Goal: Navigation & Orientation: Find specific page/section

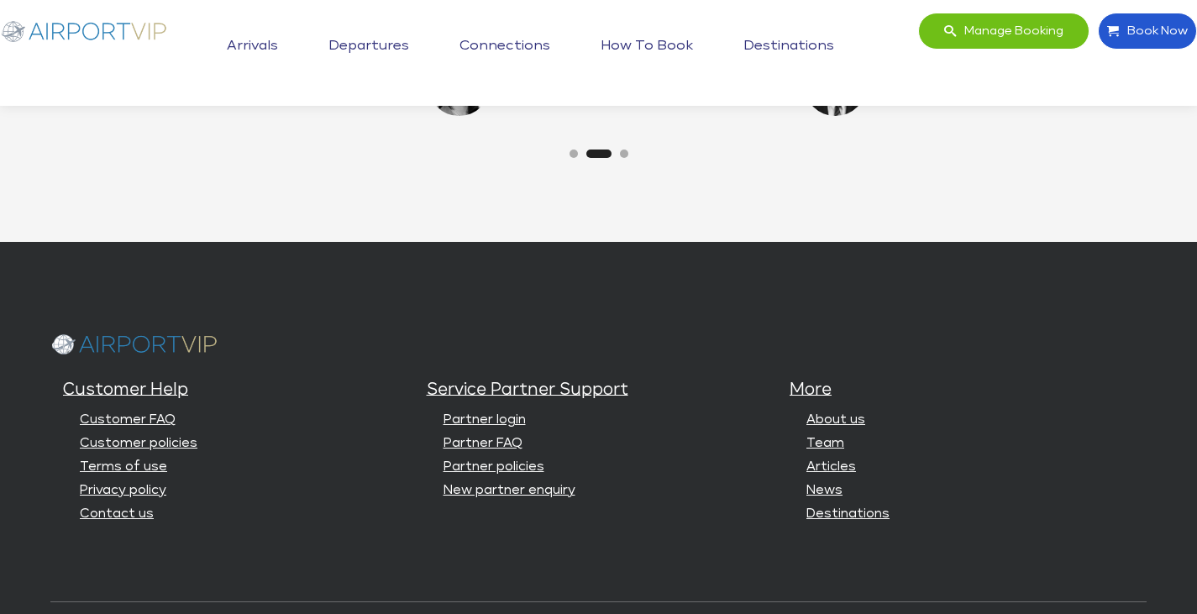
scroll to position [3959, 0]
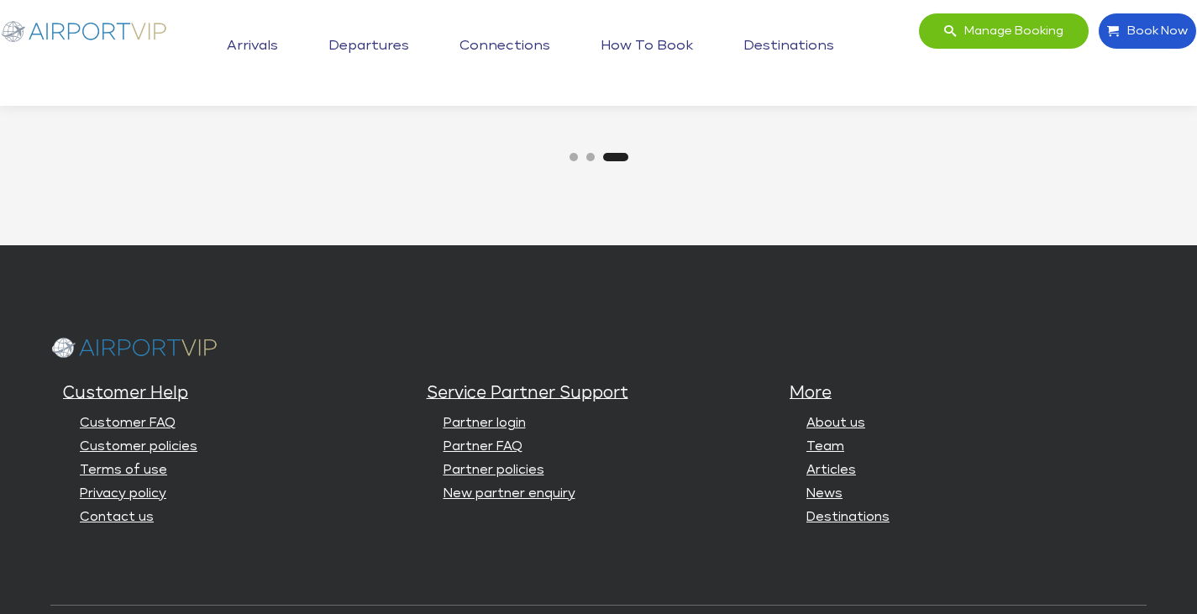
click at [422, 254] on div "Customer Help Customer FAQ Customer policies Terms of use Privacy policy Contac…" at bounding box center [598, 498] width 1197 height 507
click at [422, 250] on div "Customer Help Customer FAQ Customer policies Terms of use Privacy policy Contac…" at bounding box center [598, 498] width 1197 height 507
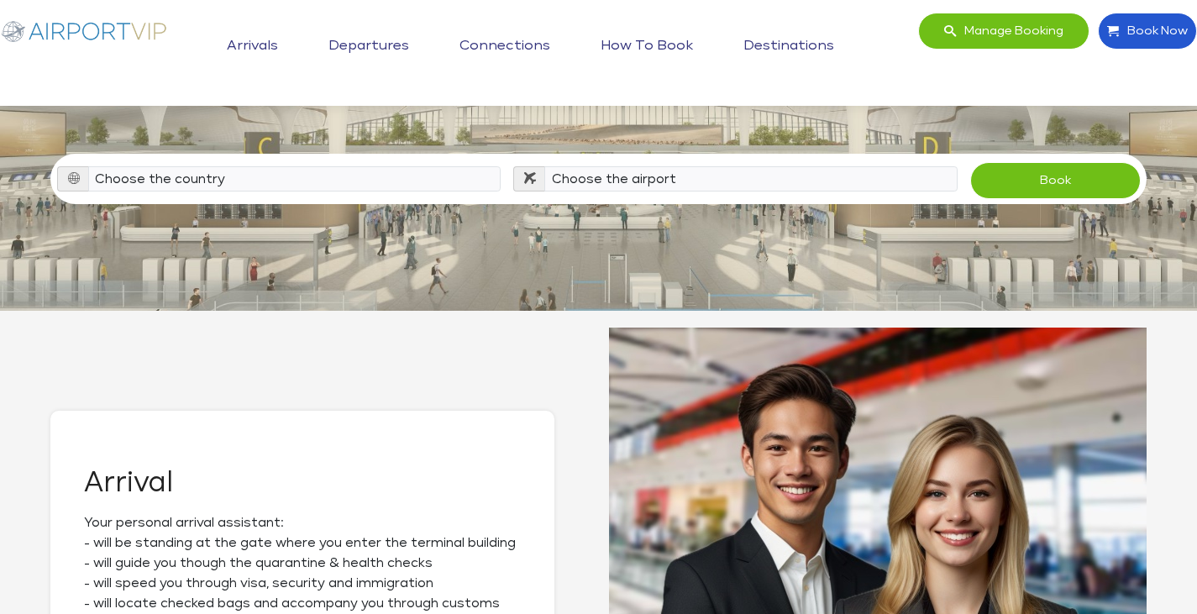
scroll to position [0, 0]
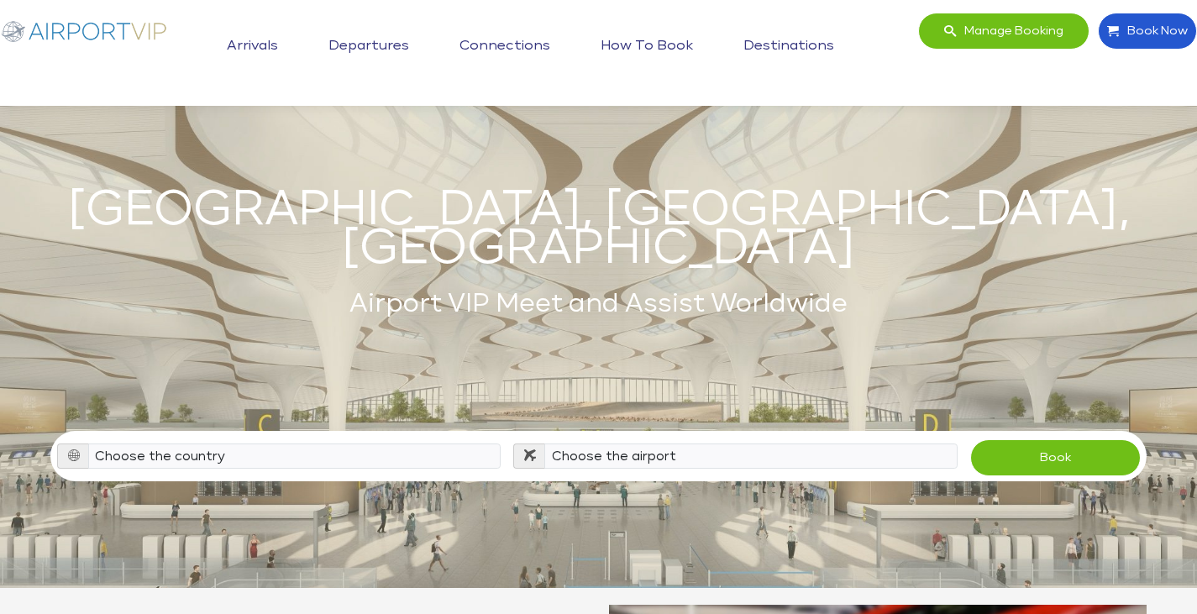
click at [250, 50] on link "Arrivals" at bounding box center [253, 46] width 60 height 42
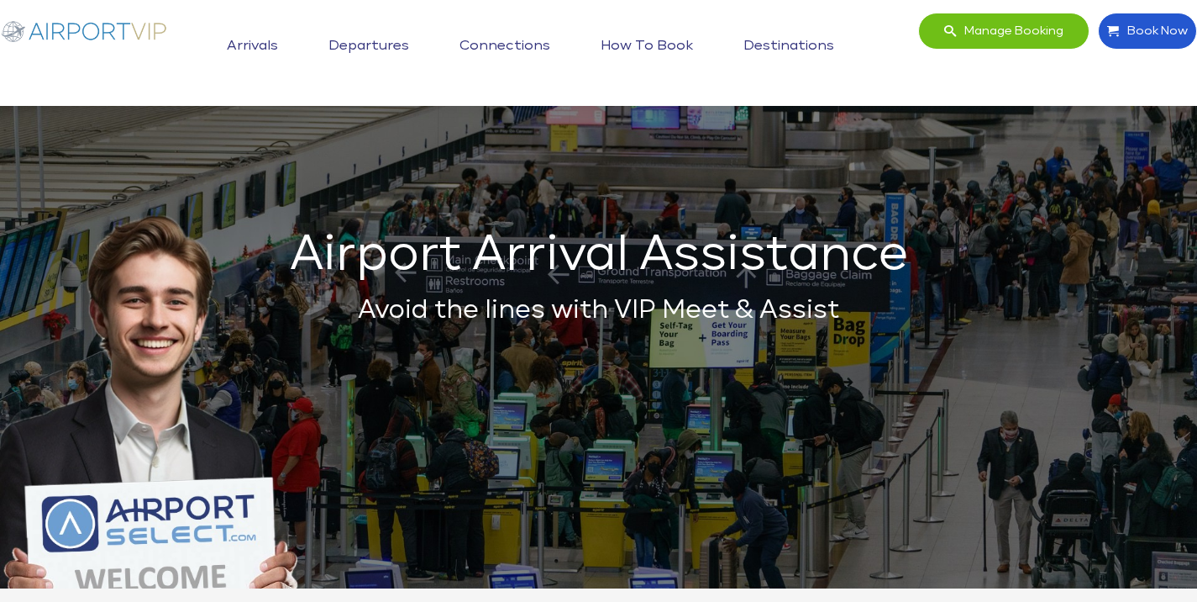
click at [249, 49] on link "Arrivals" at bounding box center [253, 46] width 60 height 42
click at [369, 50] on link "Departures" at bounding box center [368, 46] width 89 height 42
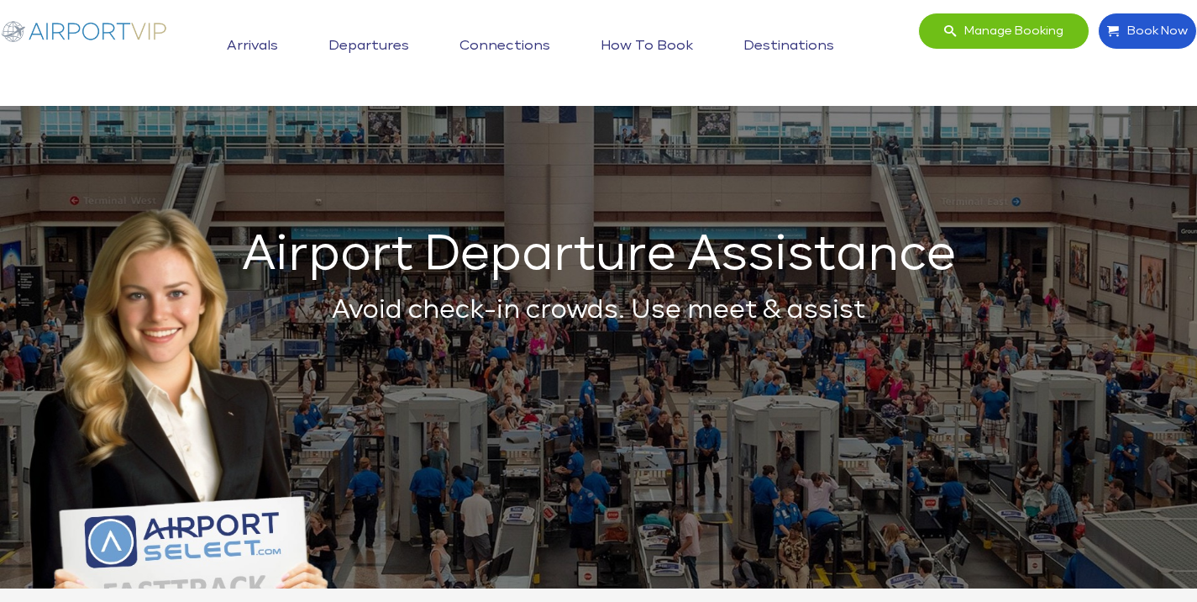
click at [490, 46] on link "Connections" at bounding box center [504, 46] width 99 height 42
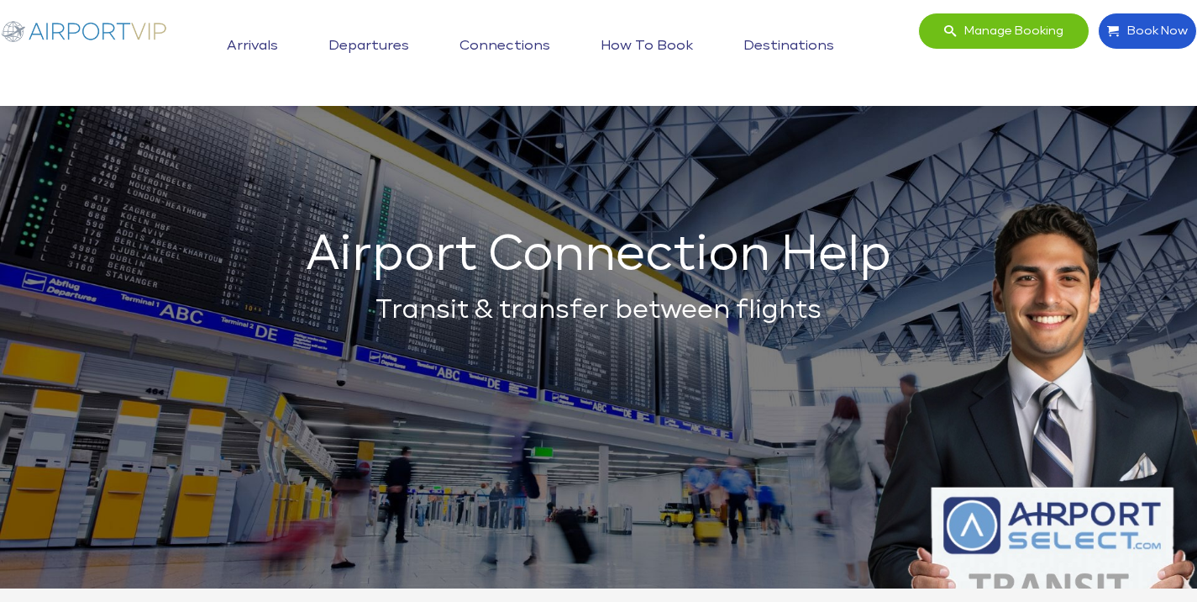
click at [774, 46] on link "Destinations" at bounding box center [788, 46] width 99 height 42
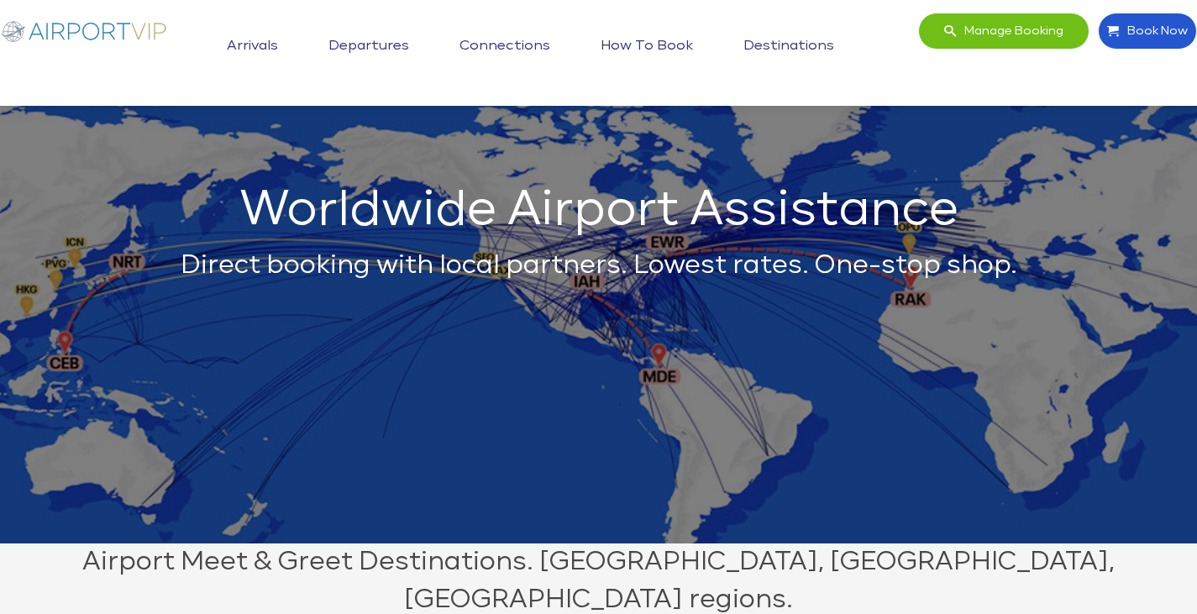
scroll to position [35, 0]
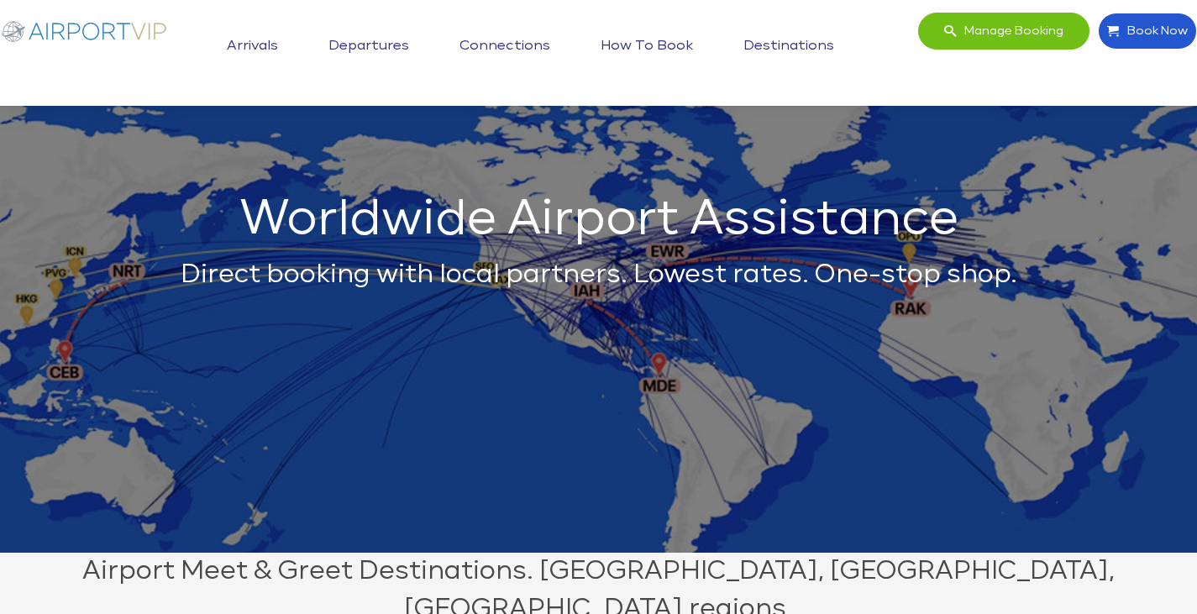
click at [997, 31] on span "Manage booking" at bounding box center [1010, 30] width 108 height 35
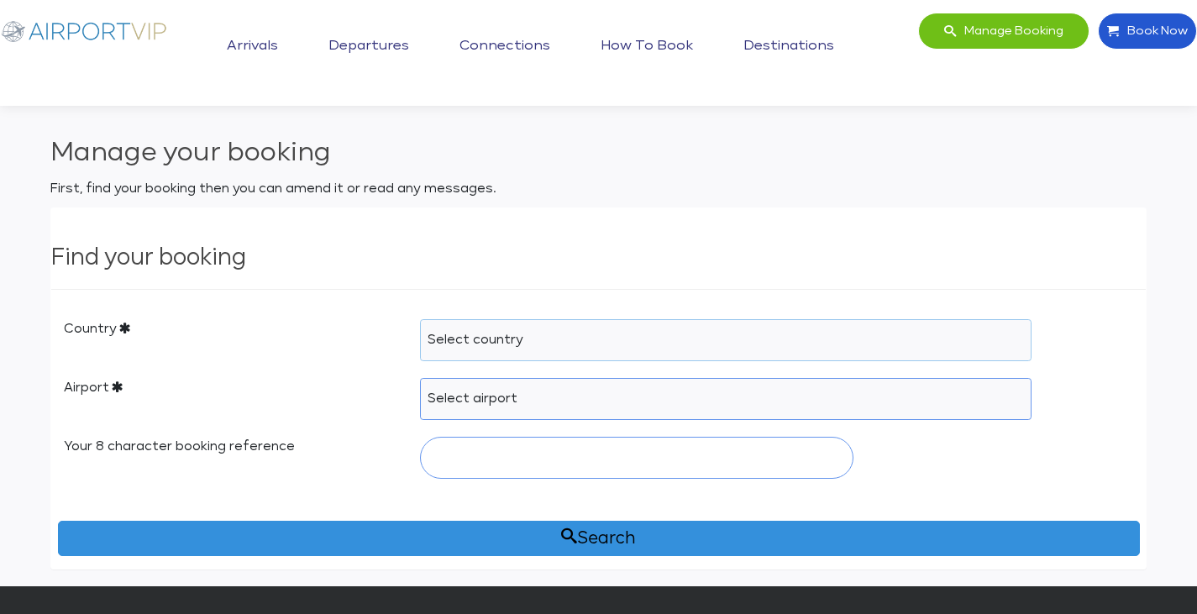
drag, startPoint x: 528, startPoint y: 334, endPoint x: 516, endPoint y: 346, distance: 17.2
click at [528, 334] on select "Select country [GEOGRAPHIC_DATA] [GEOGRAPHIC_DATA] [GEOGRAPHIC_DATA] [GEOGRAPHI…" at bounding box center [726, 340] width 612 height 42
click at [347, 423] on div "Country Select country [GEOGRAPHIC_DATA] [GEOGRAPHIC_DATA] [GEOGRAPHIC_DATA] [G…" at bounding box center [598, 438] width 1095 height 262
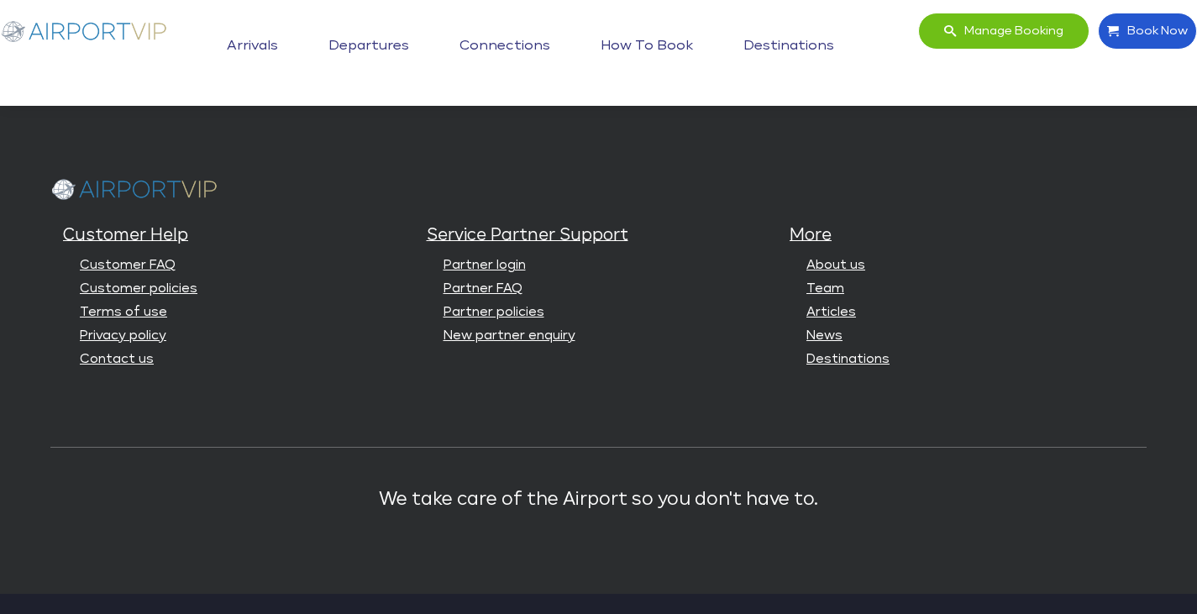
scroll to position [502, 0]
click at [831, 292] on link "Team" at bounding box center [826, 286] width 38 height 13
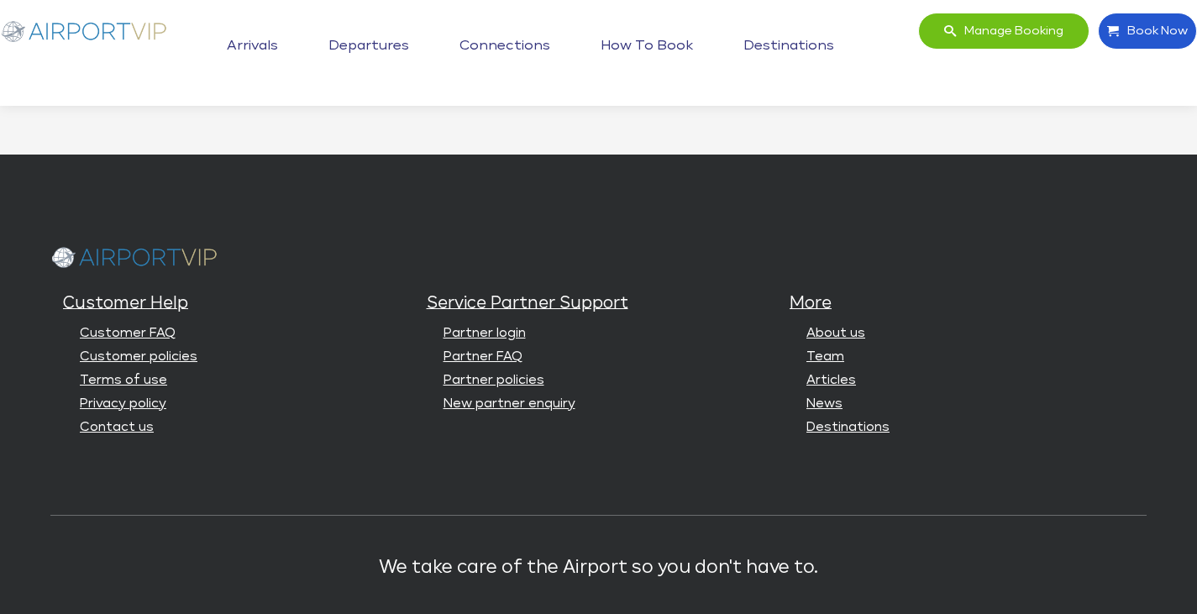
scroll to position [912, 0]
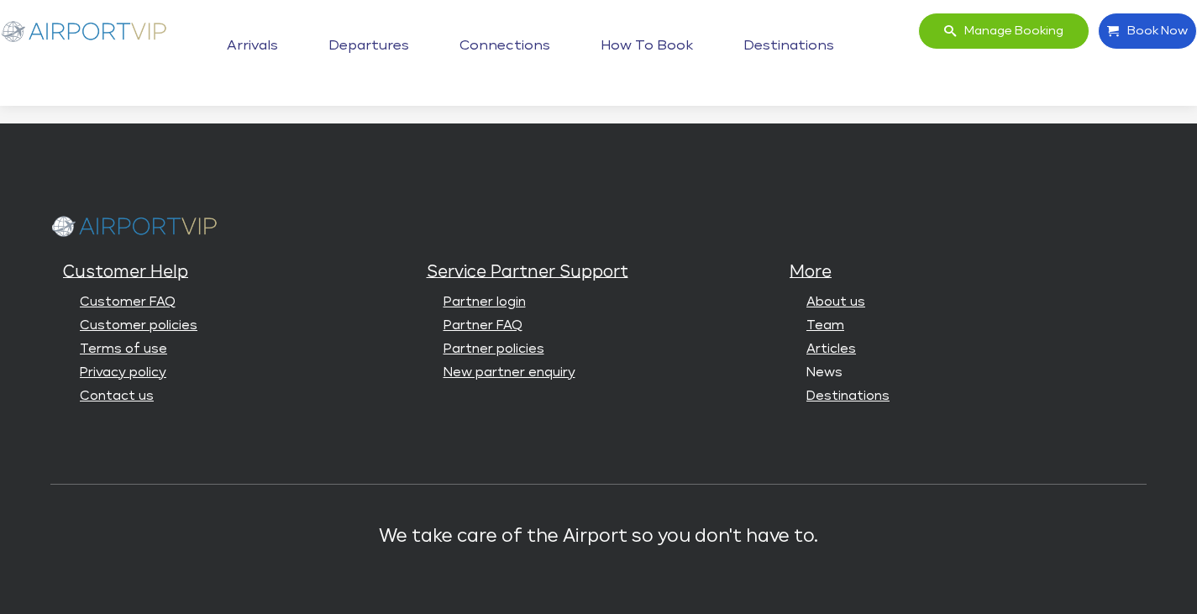
click at [824, 366] on link "News" at bounding box center [825, 372] width 36 height 13
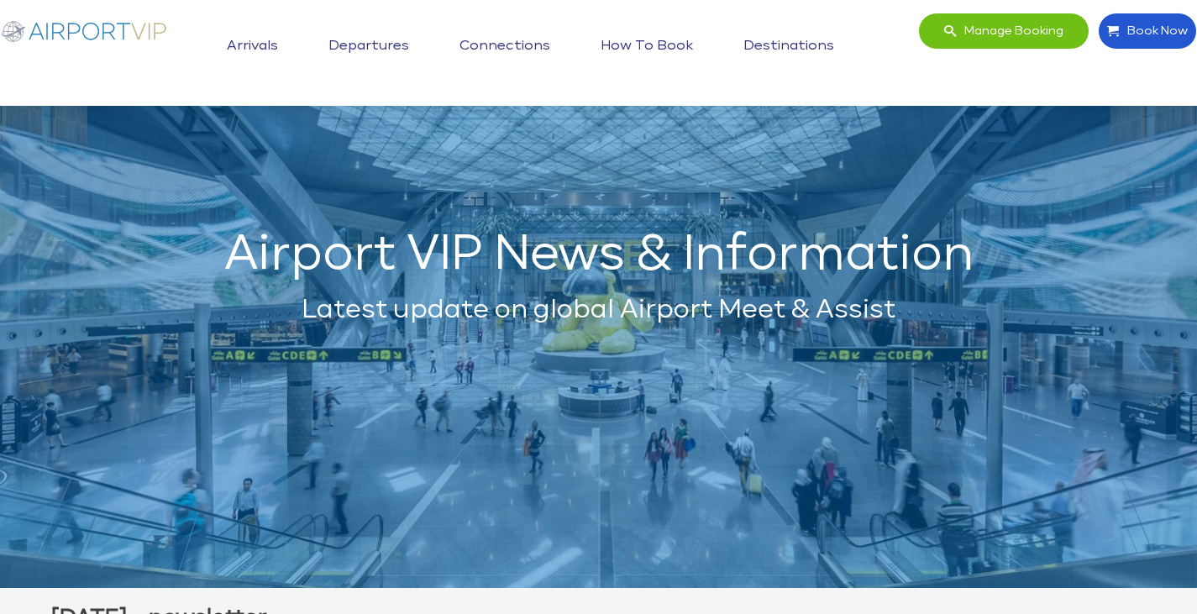
click at [824, 336] on div "Latest update on global Airport Meet & Assist" at bounding box center [598, 356] width 1096 height 162
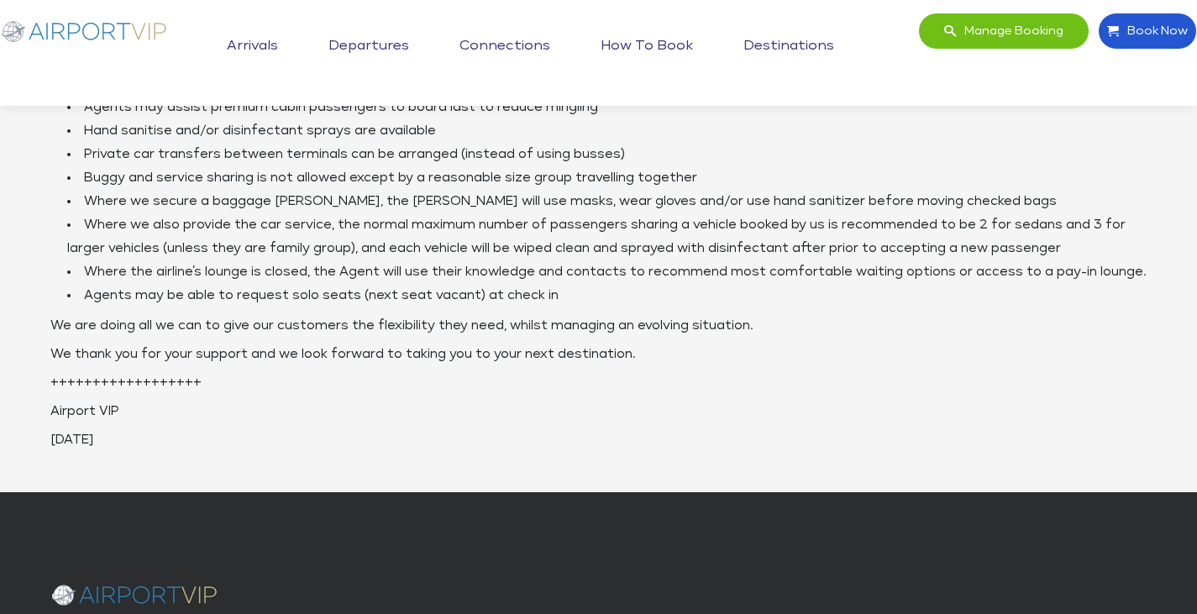
scroll to position [853, 0]
